Goal: Transaction & Acquisition: Purchase product/service

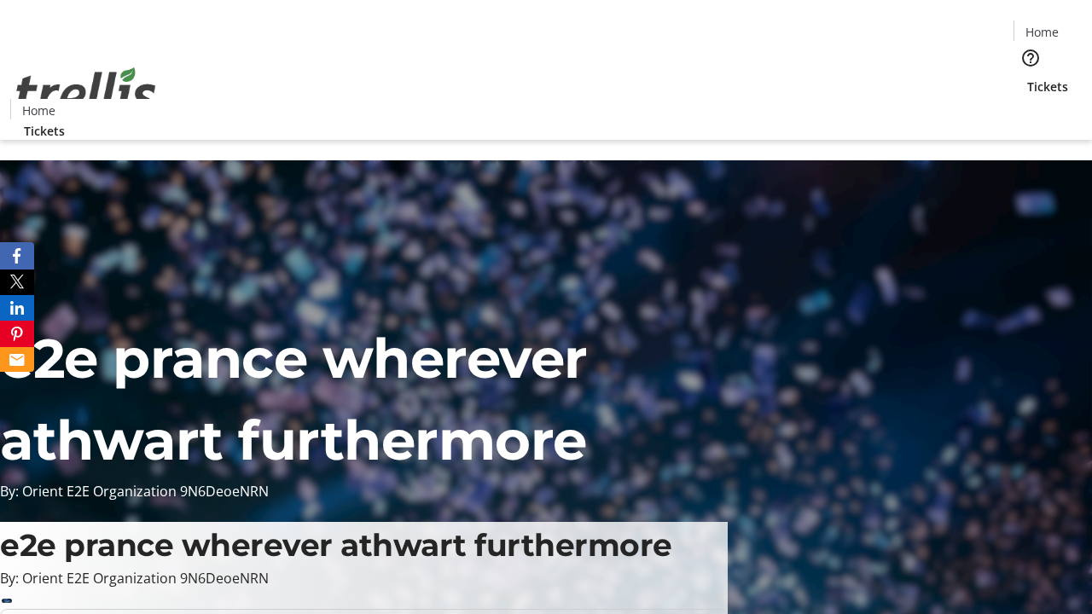
click at [1027, 78] on span "Tickets" at bounding box center [1047, 87] width 41 height 18
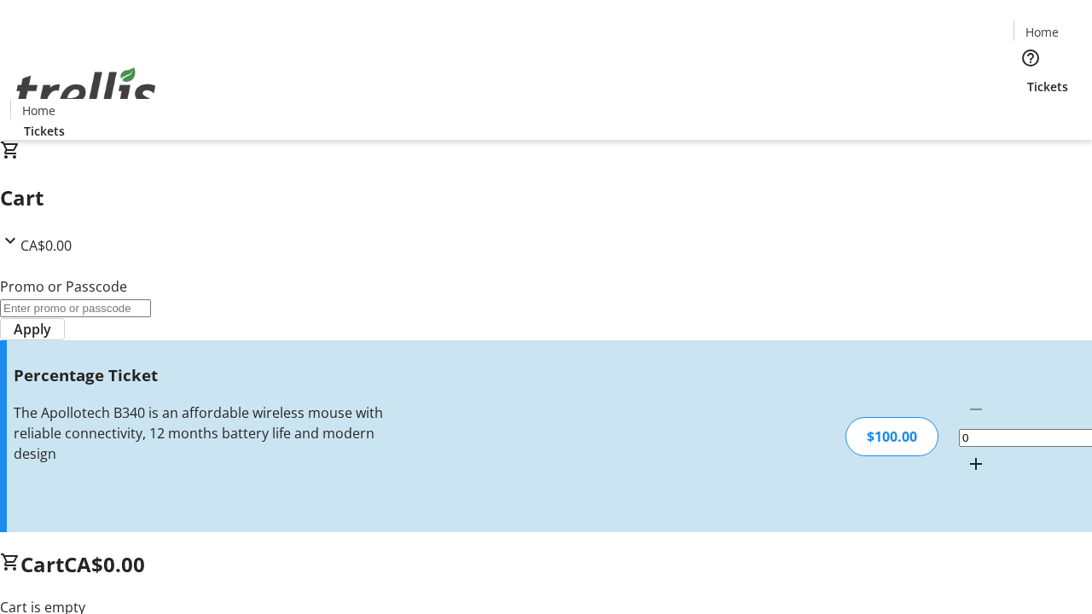
click at [966, 454] on mat-icon "Increment by one" at bounding box center [976, 464] width 20 height 20
type input "1"
type input "BAR"
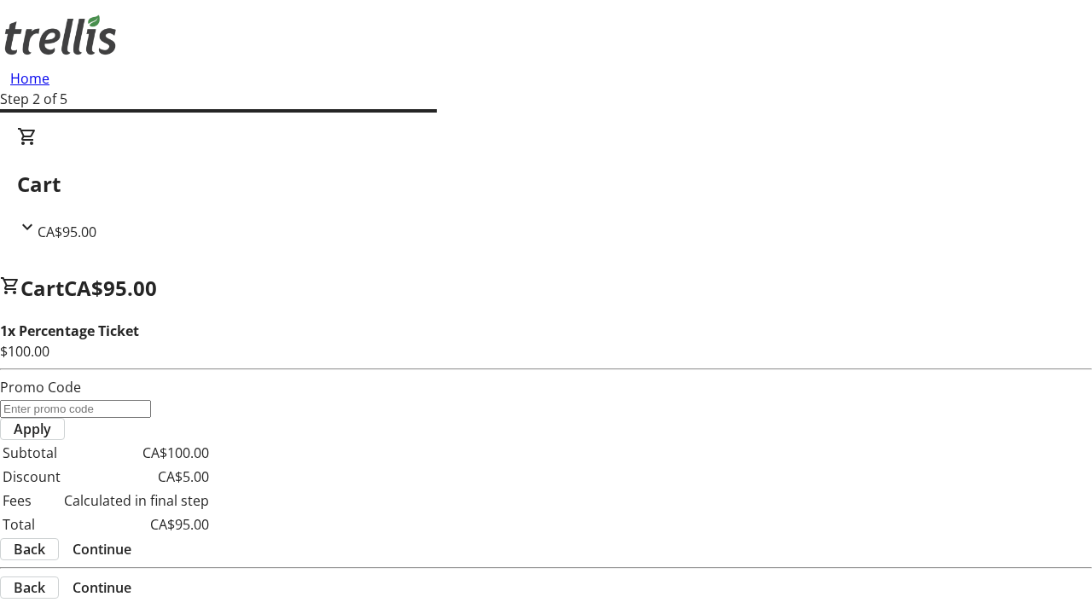
click at [131, 539] on span "Continue" at bounding box center [102, 549] width 59 height 20
